Goal: Information Seeking & Learning: Learn about a topic

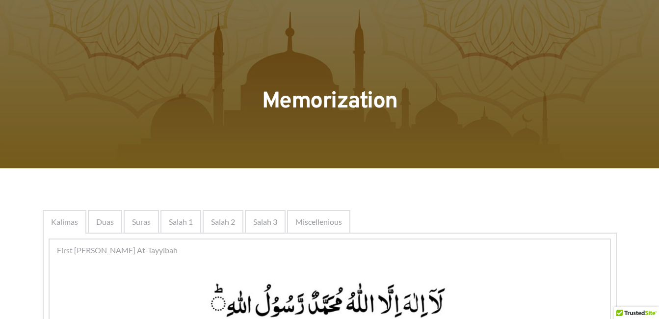
click at [437, 162] on div at bounding box center [329, 84] width 659 height 168
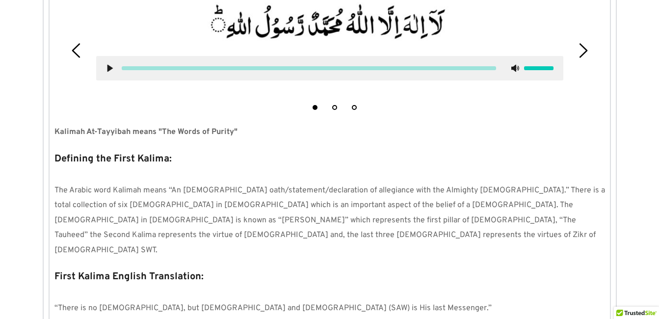
scroll to position [943, 0]
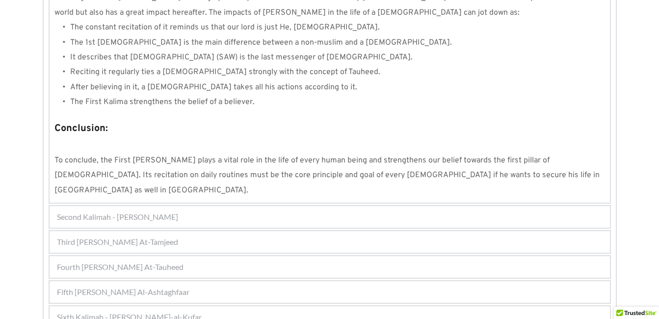
click at [229, 256] on div "Fourth [PERSON_NAME] At-Tauheed" at bounding box center [330, 267] width 560 height 22
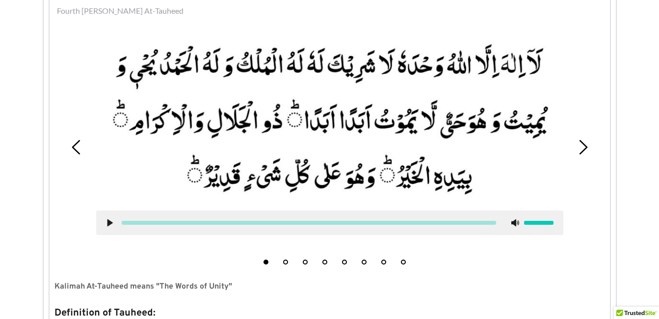
scroll to position [313, 0]
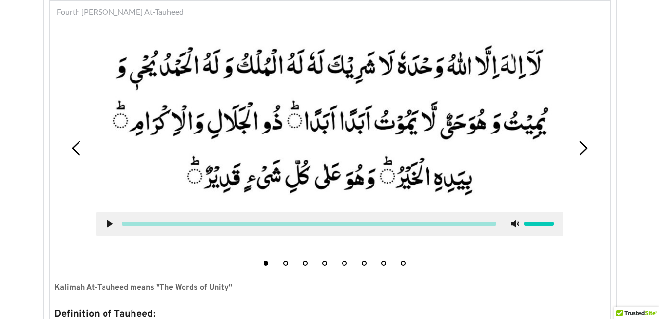
click at [110, 221] on icon at bounding box center [110, 224] width 8 height 8
click at [109, 224] on use at bounding box center [109, 223] width 6 height 7
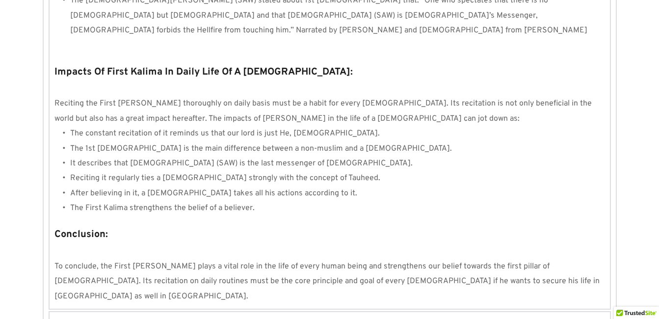
scroll to position [943, 0]
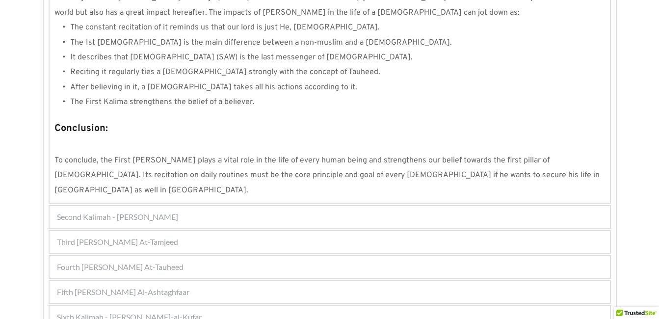
click at [181, 261] on span "Fourth [PERSON_NAME] At-Tauheed" at bounding box center [120, 267] width 127 height 12
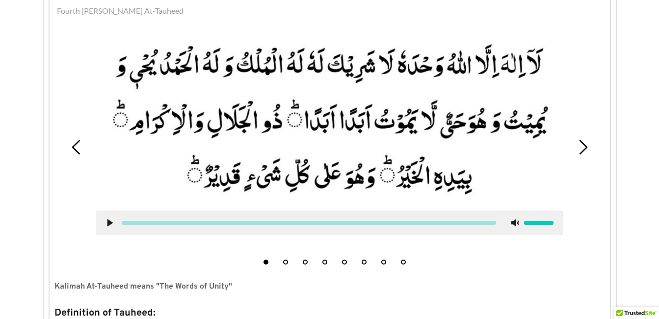
scroll to position [313, 0]
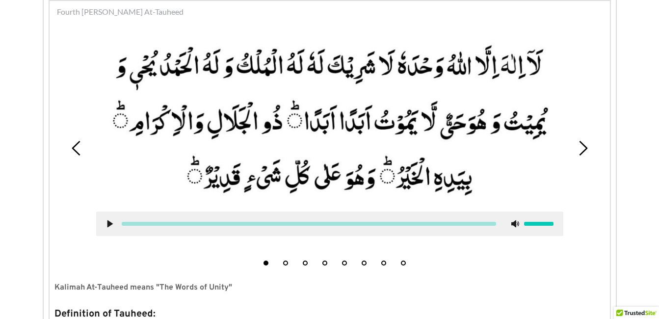
click at [364, 263] on button "6" at bounding box center [363, 262] width 5 height 5
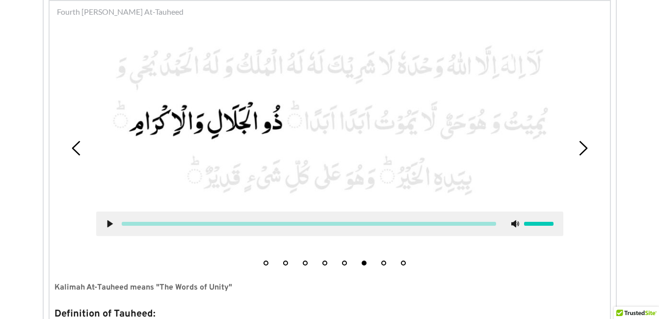
click at [108, 226] on use at bounding box center [109, 223] width 5 height 7
click at [110, 221] on icon at bounding box center [110, 224] width 8 height 8
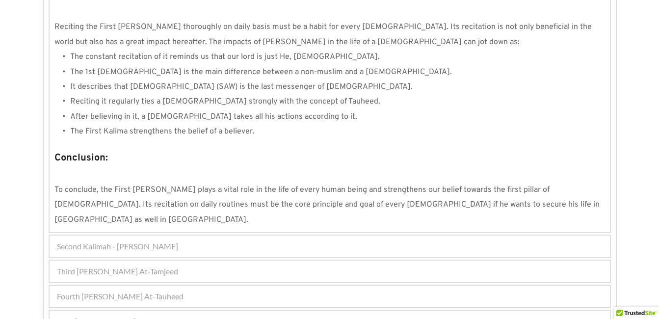
scroll to position [943, 0]
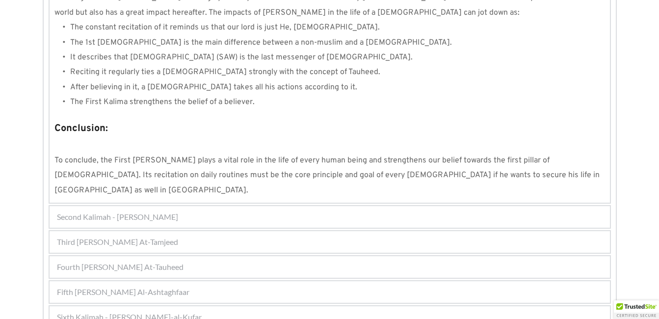
click at [313, 281] on div "Fifth [PERSON_NAME] Al-Ashtaghfaar" at bounding box center [330, 292] width 560 height 22
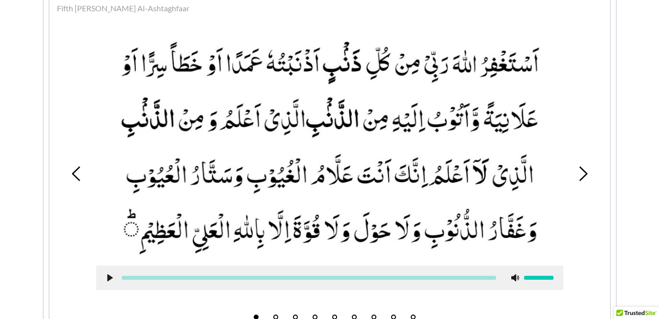
scroll to position [338, 0]
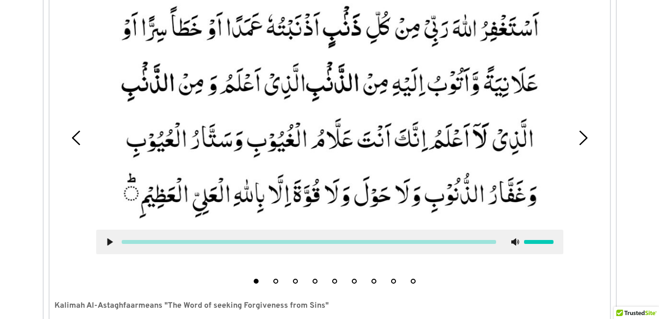
scroll to position [397, 0]
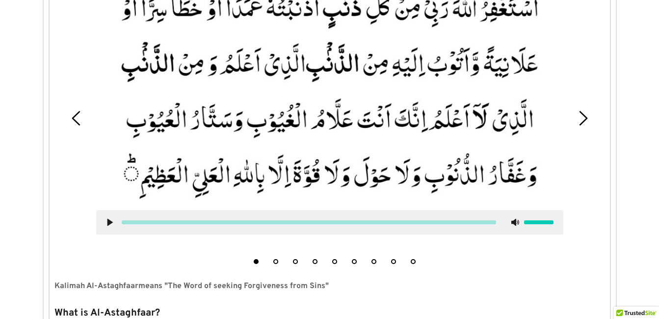
click at [277, 261] on button "2" at bounding box center [275, 261] width 5 height 5
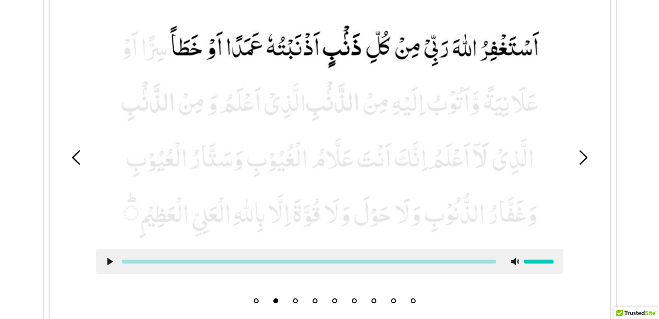
scroll to position [338, 0]
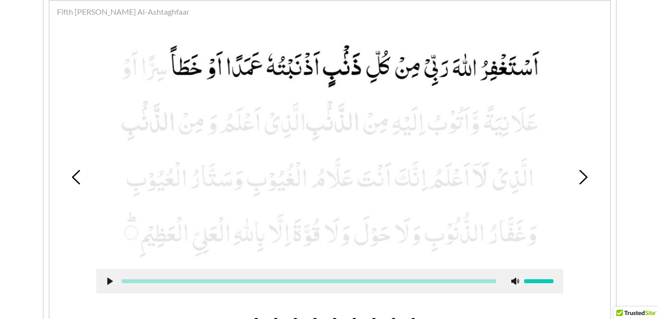
click at [585, 175] on icon at bounding box center [582, 177] width 15 height 15
